Goal: Entertainment & Leisure: Consume media (video, audio)

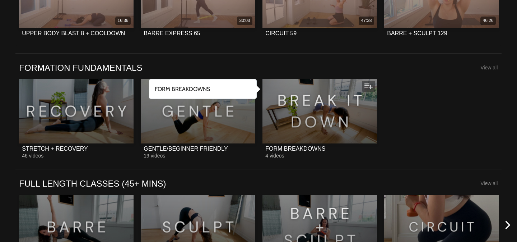
scroll to position [463, 0]
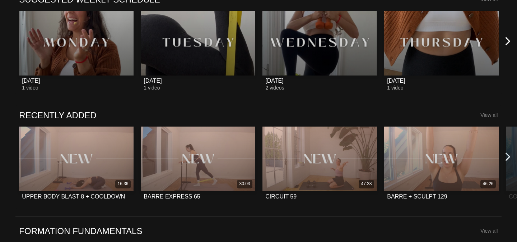
click at [507, 156] on icon at bounding box center [508, 156] width 9 height 9
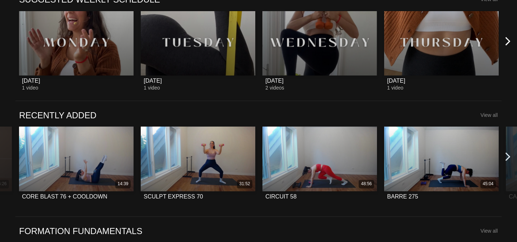
click at [507, 156] on icon at bounding box center [508, 156] width 9 height 9
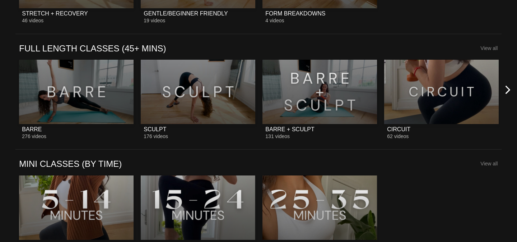
scroll to position [840, 0]
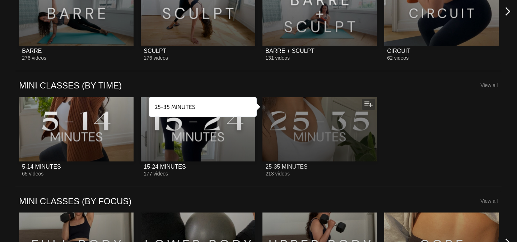
click at [333, 141] on div at bounding box center [320, 129] width 115 height 64
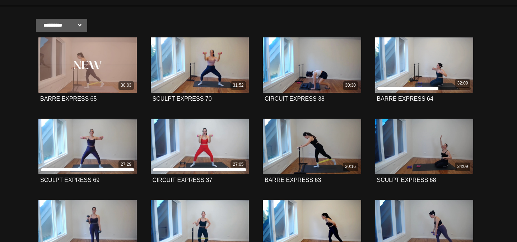
scroll to position [97, 0]
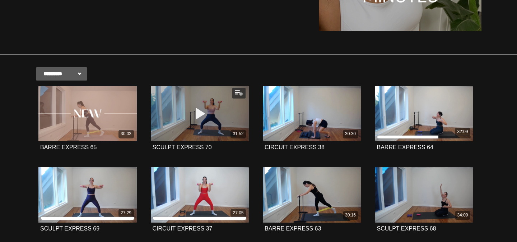
click at [201, 114] on icon at bounding box center [200, 113] width 22 height 13
